Goal: Task Accomplishment & Management: Complete application form

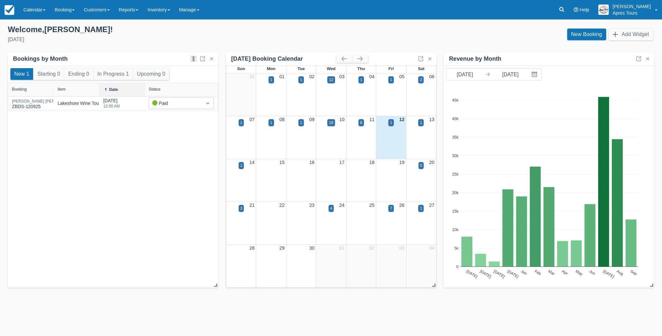
click at [28, 9] on link "Calendar" at bounding box center [34, 9] width 31 height 19
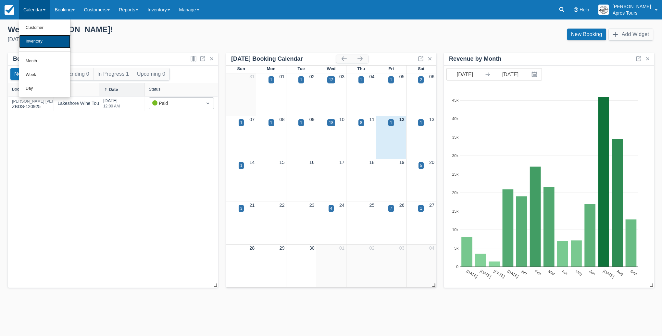
click at [34, 44] on link "Inventory" at bounding box center [44, 42] width 51 height 14
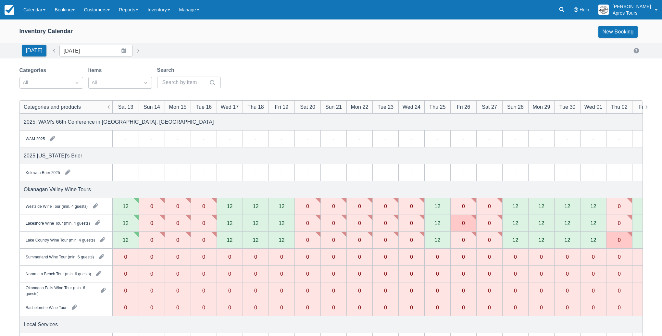
click at [279, 221] on div "12" at bounding box center [282, 222] width 6 height 5
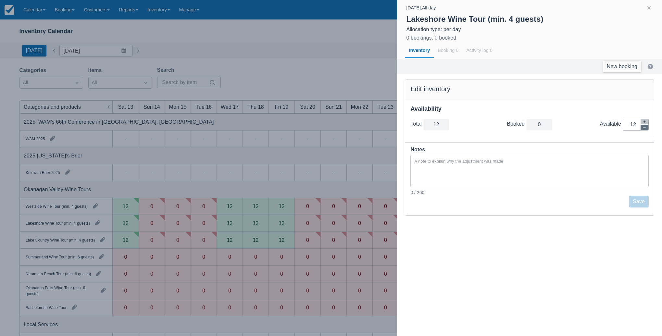
click at [646, 129] on icon "button" at bounding box center [644, 128] width 4 height 4
type input "11"
click at [646, 128] on icon "button" at bounding box center [644, 128] width 4 height 4
type input "10"
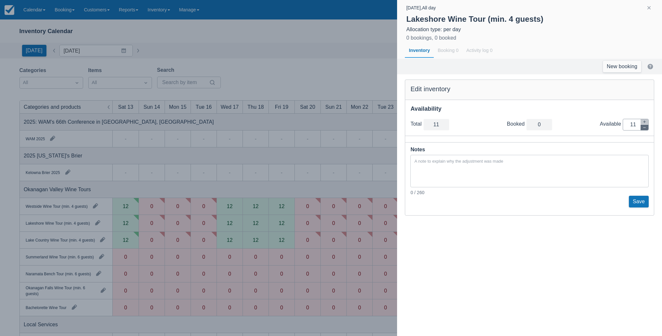
type input "10"
click at [646, 129] on icon "button" at bounding box center [644, 128] width 4 height 4
type input "9"
click at [646, 129] on icon "button" at bounding box center [644, 128] width 4 height 4
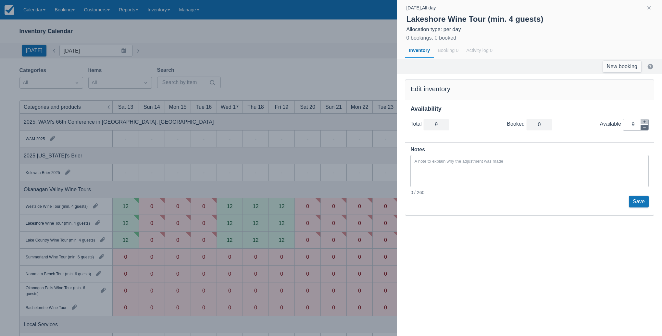
type input "8"
click at [646, 129] on icon "button" at bounding box center [644, 128] width 4 height 4
type input "7"
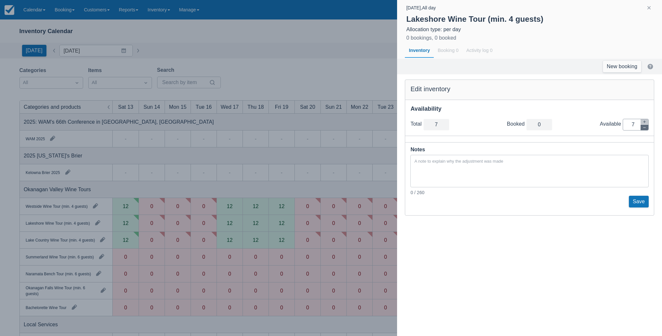
click at [646, 129] on icon "button" at bounding box center [644, 128] width 4 height 4
type input "6"
click at [646, 129] on icon "button" at bounding box center [644, 128] width 4 height 4
type input "5"
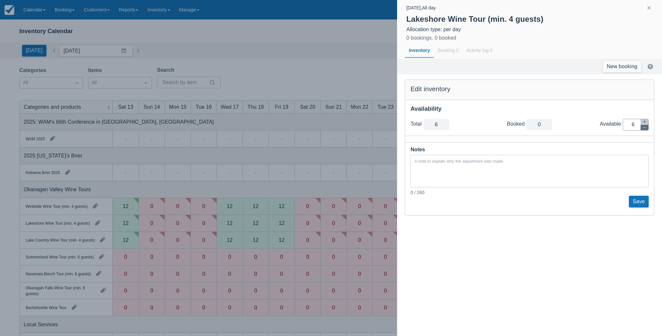
type input "5"
click at [646, 129] on icon "button" at bounding box center [644, 128] width 4 height 4
type input "4"
click at [646, 129] on icon "button" at bounding box center [644, 128] width 4 height 4
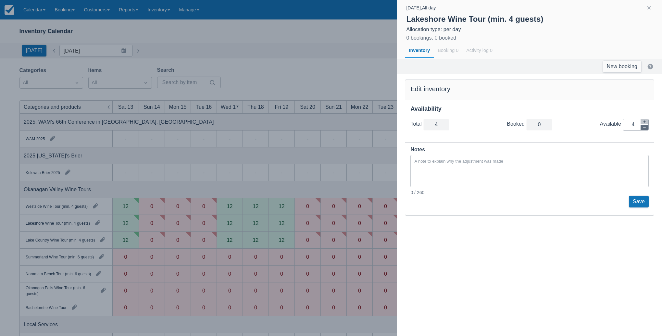
type input "3"
click at [646, 129] on icon "button" at bounding box center [644, 128] width 4 height 4
type input "2"
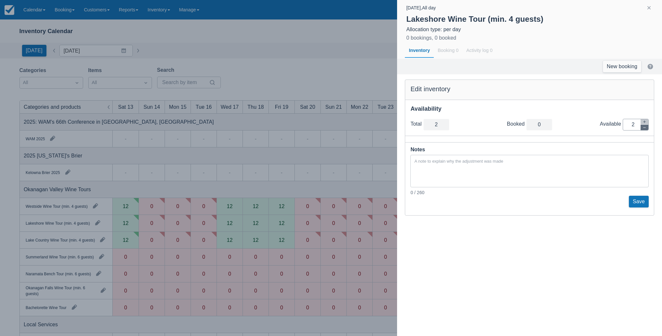
click at [646, 129] on icon "button" at bounding box center [644, 128] width 4 height 4
type input "1"
click at [646, 129] on icon "button" at bounding box center [644, 128] width 4 height 4
type input "0"
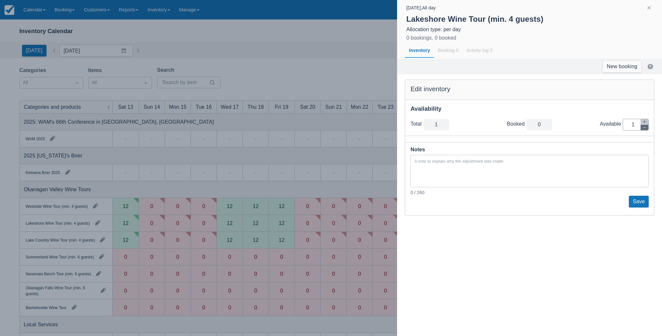
type input "0"
click at [643, 200] on button "Save" at bounding box center [639, 202] width 20 height 12
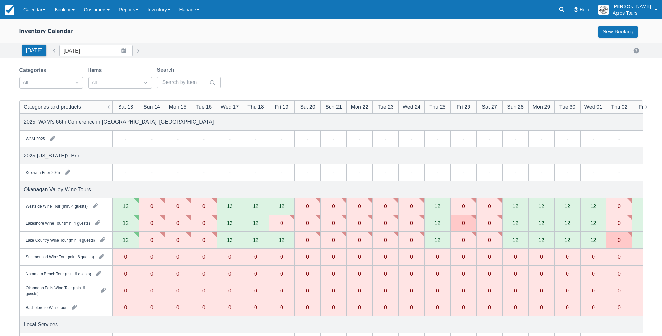
click at [280, 242] on div "12" at bounding box center [282, 239] width 6 height 5
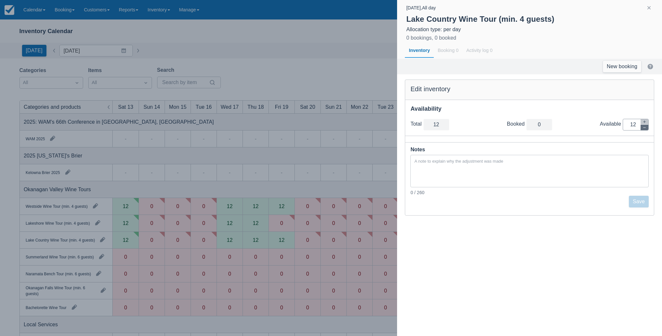
click at [644, 129] on icon "button" at bounding box center [644, 128] width 4 height 4
type input "11"
click at [644, 129] on icon "button" at bounding box center [644, 128] width 4 height 4
type input "10"
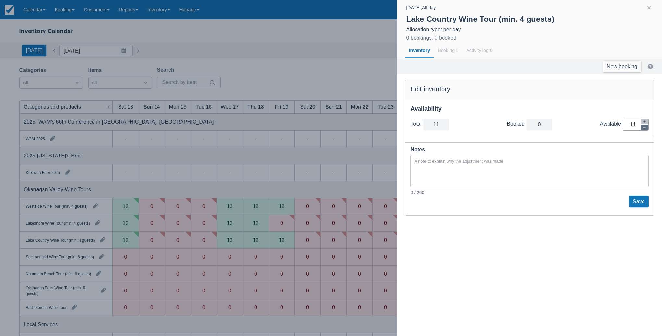
type input "10"
click at [644, 129] on icon "button" at bounding box center [644, 128] width 4 height 4
type input "9"
click at [644, 129] on icon "button" at bounding box center [644, 128] width 4 height 4
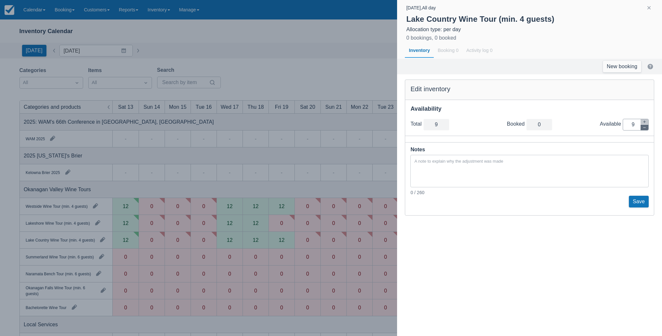
type input "8"
click at [644, 129] on icon "button" at bounding box center [644, 128] width 4 height 4
type input "7"
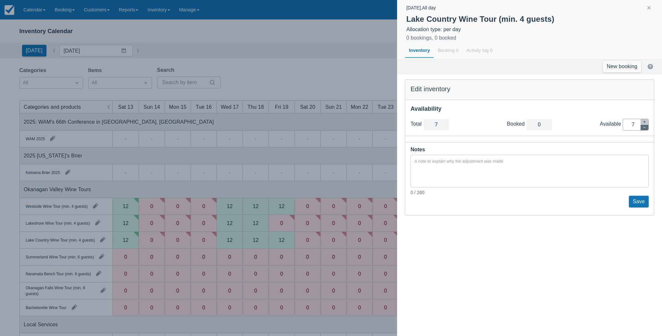
click at [644, 129] on icon "button" at bounding box center [644, 128] width 4 height 4
type input "6"
click at [644, 129] on icon "button" at bounding box center [644, 128] width 4 height 4
type input "5"
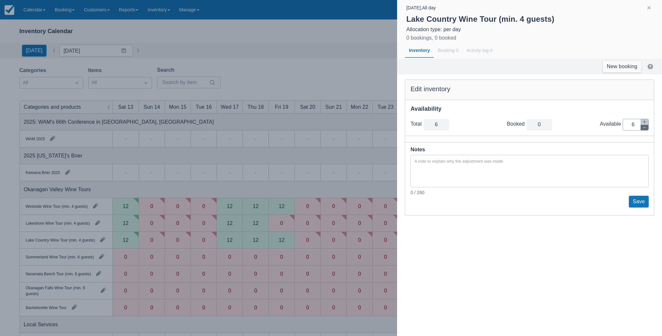
type input "5"
click at [644, 129] on icon "button" at bounding box center [644, 128] width 4 height 4
type input "4"
click at [644, 129] on icon "button" at bounding box center [644, 128] width 4 height 4
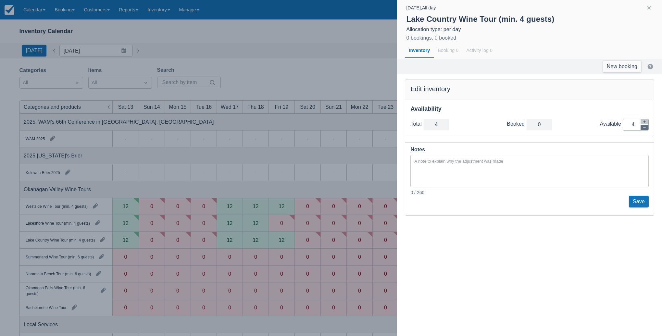
type input "3"
click at [644, 129] on icon "button" at bounding box center [644, 128] width 4 height 4
type input "2"
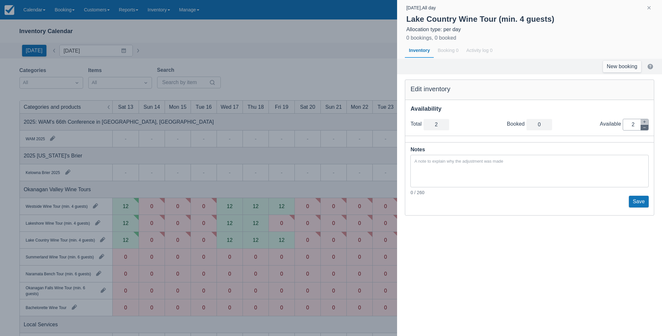
click at [644, 129] on icon "button" at bounding box center [644, 128] width 4 height 4
type input "1"
click at [644, 129] on icon "button" at bounding box center [644, 128] width 4 height 4
type input "0"
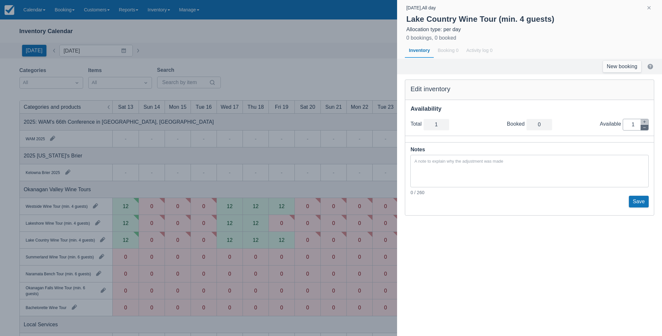
type input "0"
click at [637, 203] on button "Save" at bounding box center [639, 202] width 20 height 12
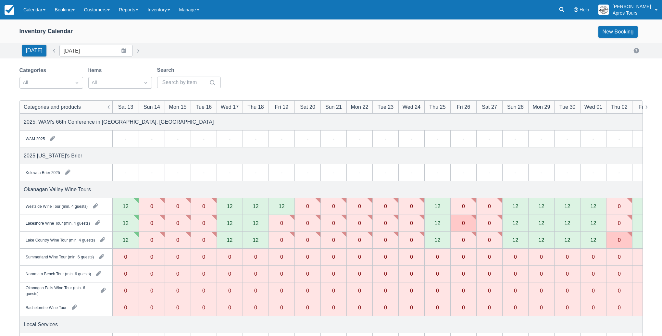
click at [276, 210] on div "12" at bounding box center [281, 206] width 26 height 17
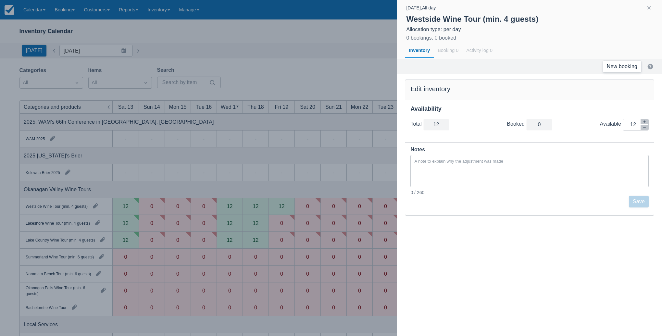
click at [618, 66] on link "New booking" at bounding box center [622, 67] width 38 height 12
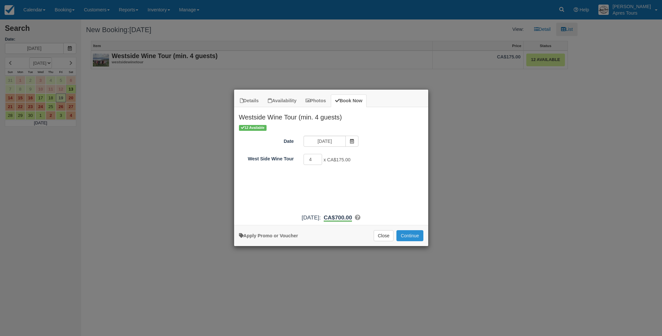
click at [412, 238] on button "Continue" at bounding box center [409, 235] width 27 height 11
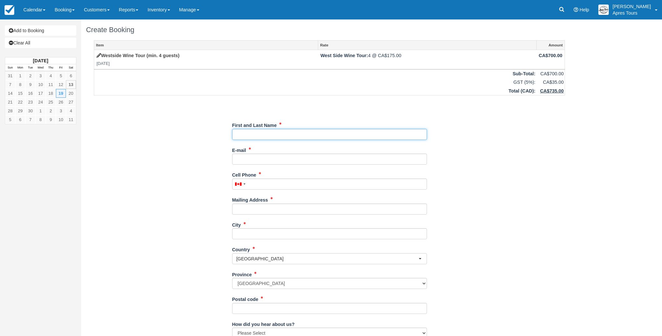
click at [313, 137] on input "First and Last Name" at bounding box center [329, 134] width 195 height 11
type input "Natasha Zimmer"
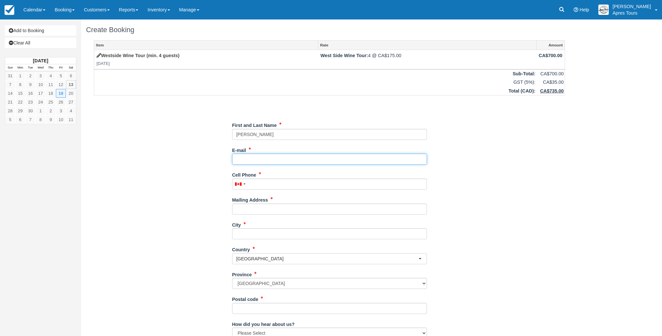
click at [242, 160] on input "E-mail" at bounding box center [329, 159] width 195 height 11
paste input "[EMAIL_ADDRESS][DOMAIN_NAME]"
type input "[EMAIL_ADDRESS][DOMAIN_NAME]"
click at [151, 155] on div "Item Rate Amount Westside Wine Tour (min. 4 guests) Fri Sep 19, 2025 West Side …" at bounding box center [329, 215] width 487 height 350
click at [261, 187] on input "Cell Phone" at bounding box center [329, 184] width 195 height 11
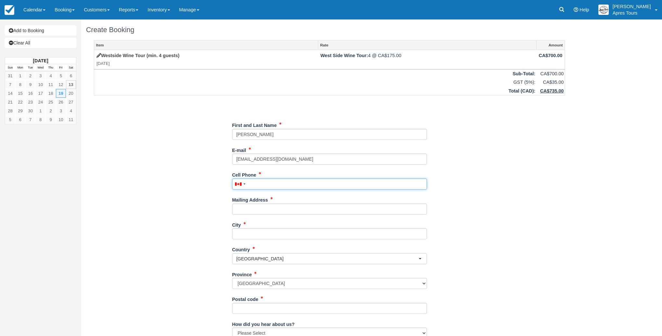
paste input "306-540-7455"
type input "(306) 540-7455"
click at [157, 209] on div "Item Rate Amount Westside Wine Tour (min. 4 guests) Fri Sep 19, 2025 West Side …" at bounding box center [329, 215] width 487 height 350
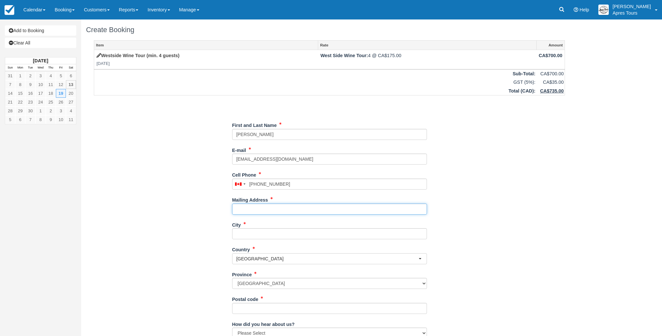
click at [256, 209] on input "Mailing Address" at bounding box center [329, 209] width 195 height 11
type input "1234 St."
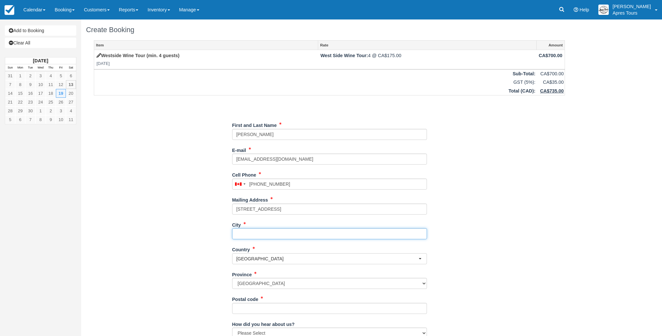
click at [246, 234] on input "City" at bounding box center [329, 233] width 195 height 11
type input "Saskatoon"
click at [247, 285] on select "Alberta British Columbia Manitoba New Brunswick Newfoundland and Labrador North…" at bounding box center [329, 283] width 195 height 11
select select "SK"
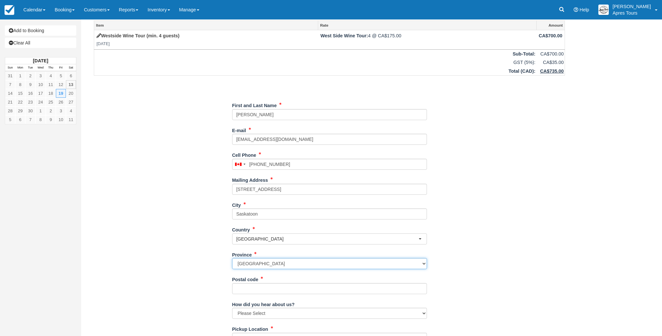
scroll to position [22, 0]
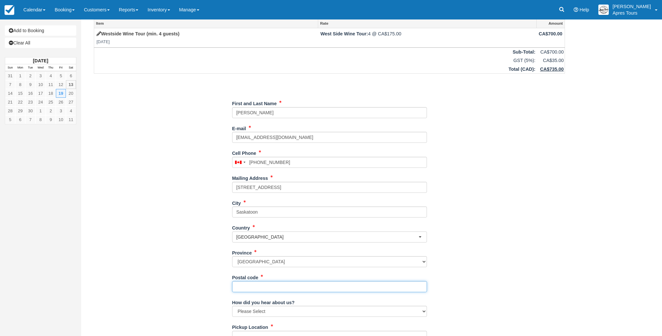
click at [245, 286] on input "Postal code" at bounding box center [329, 286] width 195 height 11
type input "V1Y 6N2"
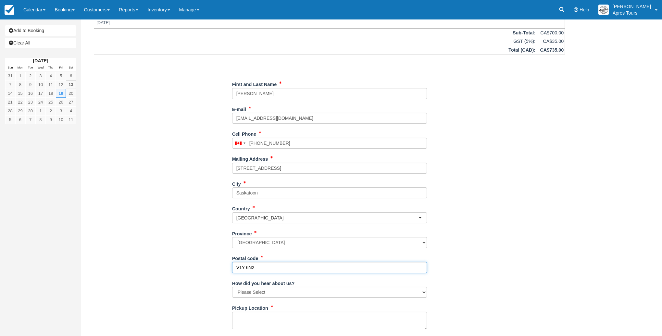
scroll to position [70, 0]
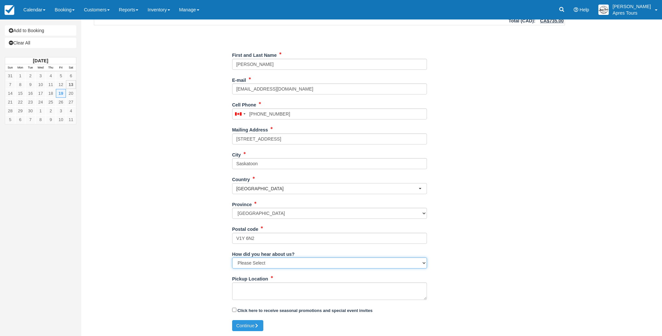
click at [255, 264] on select "Please Select Social Media Google Trip Advisor Referral - Friends/Family Repeat…" at bounding box center [329, 262] width 195 height 11
select select "Google"
click at [241, 287] on textarea "Pickup Location" at bounding box center [329, 291] width 195 height 18
paste textarea "Our address of our place will be 3699 capozzi road"
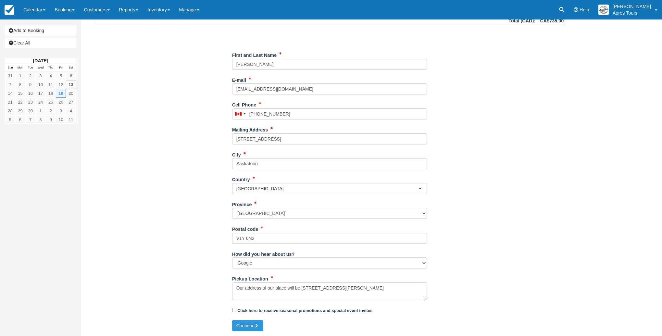
click at [176, 280] on div "Item Rate Amount Westside Wine Tour (min. 4 guests) Fri Sep 19, 2025 West Side …" at bounding box center [329, 145] width 487 height 350
click at [315, 288] on textarea "Our address of our place will be 3699 capozzi road" at bounding box center [329, 291] width 195 height 18
click at [346, 289] on textarea "Our address of our place will be 3699 Capozzi road" at bounding box center [329, 291] width 195 height 18
type textarea "Our address of our place will be 3699 Capozzi road"
click at [252, 325] on button "Continue" at bounding box center [247, 325] width 31 height 11
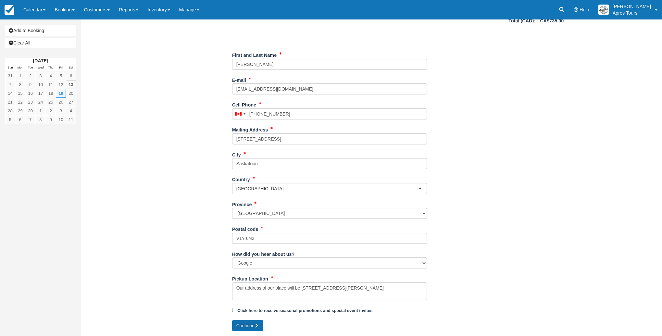
type input "+13065407455"
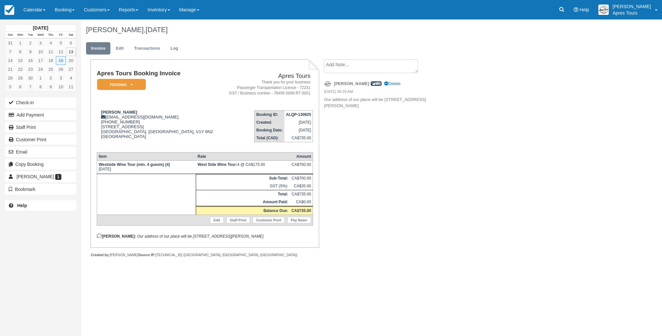
click at [370, 83] on link "Edit" at bounding box center [375, 83] width 11 height 5
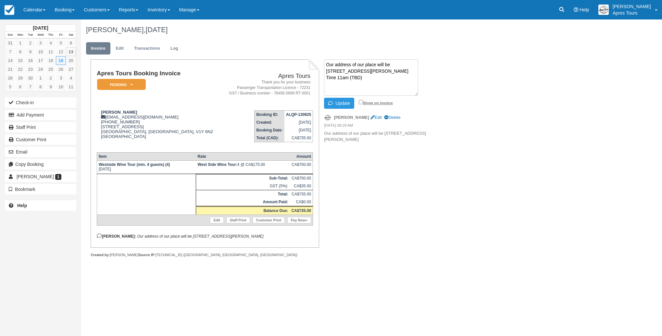
type textarea "Our address of our place will be [STREET_ADDRESS][PERSON_NAME] Time 11am (TBD)"
click at [363, 102] on input "Show on invoice" at bounding box center [361, 102] width 4 height 4
checkbox input "true"
click at [344, 104] on button "Update" at bounding box center [339, 103] width 30 height 11
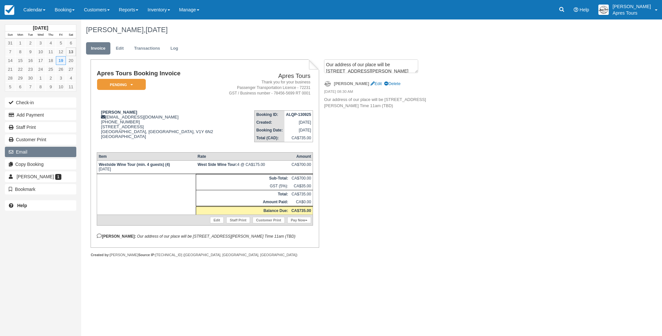
click at [20, 153] on button "Email" at bounding box center [40, 152] width 71 height 10
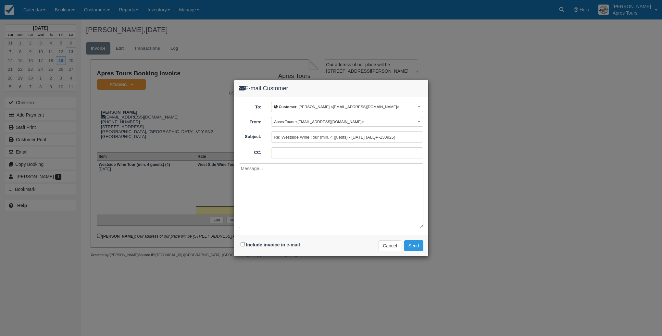
click at [280, 153] on input "CC:" at bounding box center [347, 152] width 152 height 11
type input "info@aprestours.com"
click at [242, 245] on input "Include invoice in e-mail" at bounding box center [243, 244] width 4 height 4
checkbox input "true"
click at [261, 181] on textarea at bounding box center [331, 195] width 184 height 65
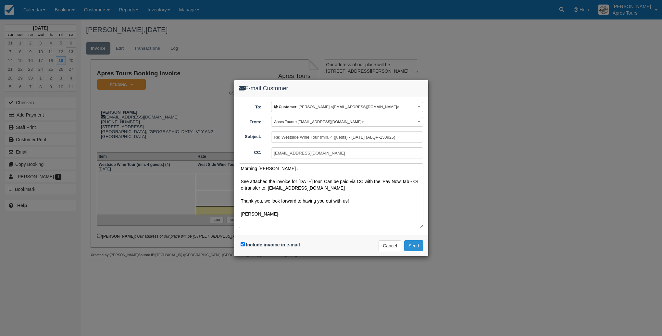
type textarea "Morning Natasha .. See attached the invoice for Friday September 19th tour. Can…"
click at [419, 247] on button "Send" at bounding box center [413, 245] width 19 height 11
